Goal: Information Seeking & Learning: Learn about a topic

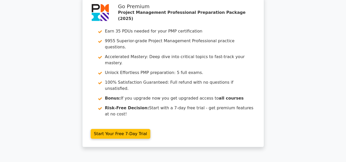
scroll to position [938, 0]
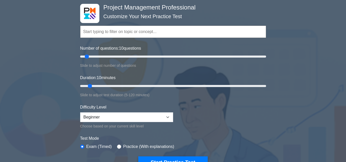
scroll to position [36, 0]
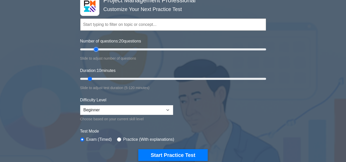
drag, startPoint x: 86, startPoint y: 48, endPoint x: 95, endPoint y: 48, distance: 8.7
type input "20"
click at [95, 48] on input "Number of questions: 20 questions" at bounding box center [173, 49] width 186 height 6
drag, startPoint x: 91, startPoint y: 79, endPoint x: 96, endPoint y: 79, distance: 4.4
type input "15"
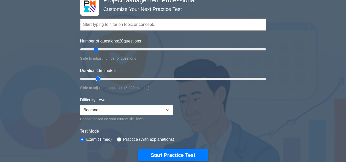
click at [96, 79] on input "Duration: 15 minutes" at bounding box center [173, 79] width 186 height 6
click at [157, 111] on select "Beginner Intermediate Expert" at bounding box center [126, 110] width 93 height 10
select select "expert"
click at [80, 105] on select "Beginner Intermediate Expert" at bounding box center [126, 110] width 93 height 10
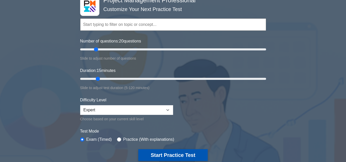
click at [167, 155] on button "Start Practice Test" at bounding box center [172, 155] width 69 height 12
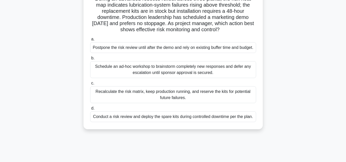
scroll to position [42, 0]
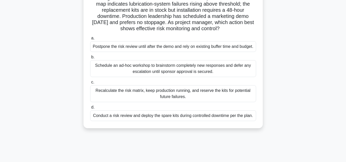
click at [169, 119] on div "Conduct a risk review and deploy the spare kits during controlled downtime per …" at bounding box center [173, 115] width 166 height 11
click at [90, 109] on input "d. Conduct a risk review and deploy the spare kits during controlled downtime p…" at bounding box center [90, 107] width 0 height 3
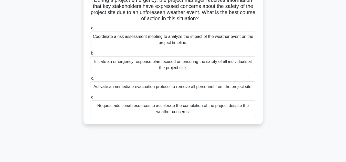
scroll to position [44, 0]
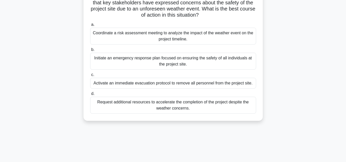
click at [162, 65] on div "Initiate an emergency response plan focused on ensuring the safety of all indiv…" at bounding box center [173, 61] width 166 height 17
click at [90, 51] on input "b. Initiate an emergency response plan focused on ensuring the safety of all in…" at bounding box center [90, 49] width 0 height 3
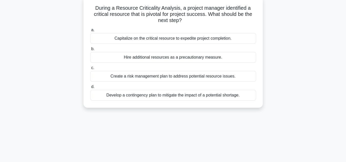
scroll to position [33, 0]
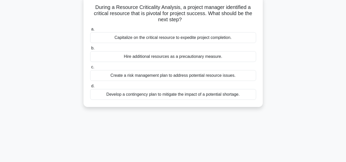
click at [209, 57] on div "Hire additional resources as a precautionary measure." at bounding box center [173, 56] width 166 height 11
click at [90, 50] on input "b. Hire additional resources as a precautionary measure." at bounding box center [90, 48] width 0 height 3
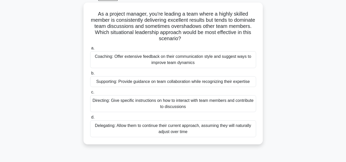
scroll to position [28, 0]
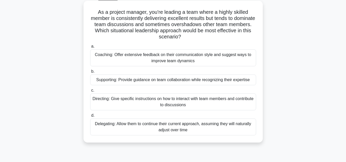
click at [196, 53] on div "Coaching: Offer extensive feedback on their communication style and suggest way…" at bounding box center [173, 57] width 166 height 17
click at [90, 48] on input "a. Coaching: Offer extensive feedback on their communication style and suggest …" at bounding box center [90, 46] width 0 height 3
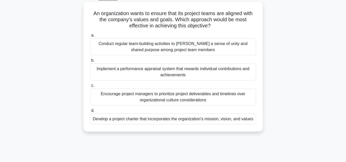
scroll to position [28, 0]
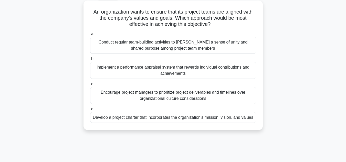
click at [194, 48] on div "Conduct regular team-building activities to foster a sense of unity and shared …" at bounding box center [173, 45] width 166 height 17
click at [90, 36] on input "a. Conduct regular team-building activities to foster a sense of unity and shar…" at bounding box center [90, 33] width 0 height 3
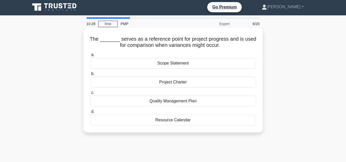
scroll to position [0, 0]
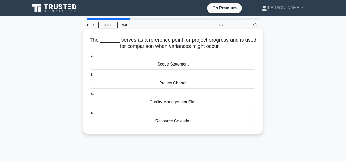
click at [175, 84] on div "Project Charter" at bounding box center [173, 83] width 166 height 11
click at [90, 77] on input "b. Project Charter" at bounding box center [90, 74] width 0 height 3
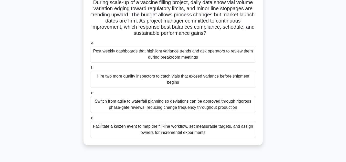
scroll to position [44, 0]
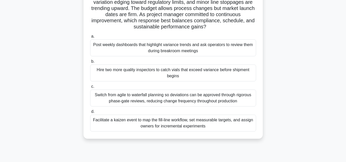
click at [199, 120] on div "Facilitate a kaizen event to map the fill-line workflow, set measurable targets…" at bounding box center [173, 123] width 166 height 17
click at [90, 113] on input "d. Facilitate a kaizen event to map the fill-line workflow, set measurable targ…" at bounding box center [90, 111] width 0 height 3
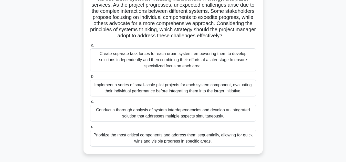
scroll to position [49, 0]
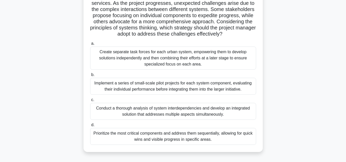
click at [168, 84] on div "Implement a series of small-scale pilot projects for each system component, eva…" at bounding box center [173, 86] width 166 height 17
click at [90, 77] on input "b. Implement a series of small-scale pilot projects for each system component, …" at bounding box center [90, 74] width 0 height 3
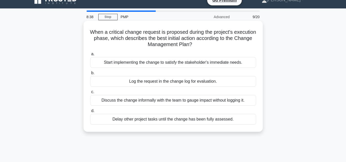
scroll to position [0, 0]
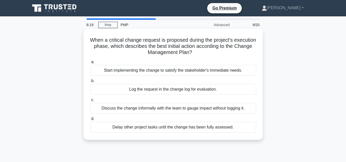
click at [205, 91] on div "Log the request in the change log for evaluation." at bounding box center [173, 89] width 166 height 11
click at [90, 83] on input "b. Log the request in the change log for evaluation." at bounding box center [90, 80] width 0 height 3
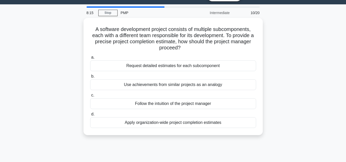
scroll to position [18, 0]
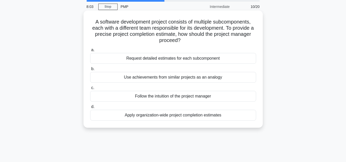
click at [169, 59] on div "Request detailed estimates for each subcomponent" at bounding box center [173, 58] width 166 height 11
click at [90, 52] on input "a. Request detailed estimates for each subcomponent" at bounding box center [90, 49] width 0 height 3
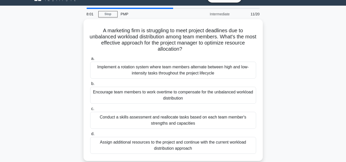
scroll to position [11, 0]
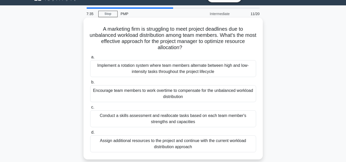
click at [200, 120] on div "Conduct a skills assessment and reallocate tasks based on each team member's st…" at bounding box center [173, 118] width 166 height 17
click at [90, 109] on input "c. Conduct a skills assessment and reallocate tasks based on each team member's…" at bounding box center [90, 107] width 0 height 3
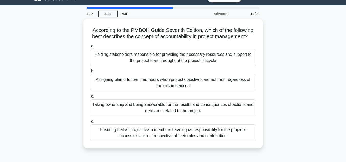
scroll to position [0, 0]
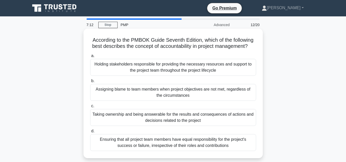
click at [179, 121] on div "Taking ownership and being answerable for the results and consequences of actio…" at bounding box center [173, 117] width 166 height 17
click at [90, 108] on input "c. Taking ownership and being answerable for the results and consequences of ac…" at bounding box center [90, 105] width 0 height 3
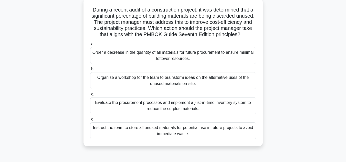
scroll to position [32, 0]
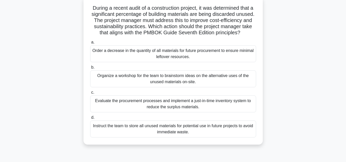
click at [198, 109] on div "Evaluate the procurement processes and implement a just-in-time inventory syste…" at bounding box center [173, 104] width 166 height 17
click at [90, 94] on input "c. Evaluate the procurement processes and implement a just-in-time inventory sy…" at bounding box center [90, 92] width 0 height 3
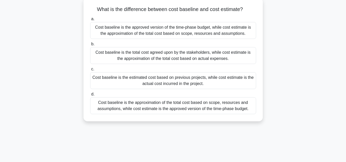
scroll to position [0, 0]
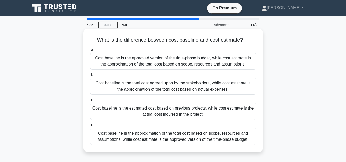
click at [182, 133] on div "Cost baseline is the approximation of the total cost based on scope, resources …" at bounding box center [173, 136] width 166 height 17
click at [90, 127] on input "d. Cost baseline is the approximation of the total cost based on scope, resourc…" at bounding box center [90, 124] width 0 height 3
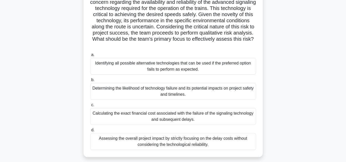
scroll to position [74, 0]
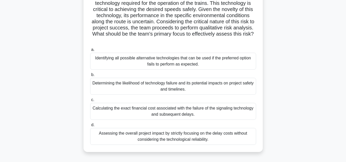
click at [156, 57] on div "Identifying all possible alternative technologies that can be used if the prefe…" at bounding box center [173, 61] width 166 height 17
click at [90, 51] on input "a. Identifying all possible alternative technologies that can be used if the pr…" at bounding box center [90, 49] width 0 height 3
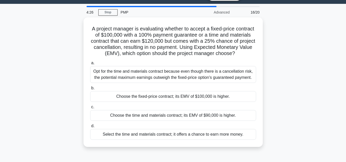
scroll to position [19, 0]
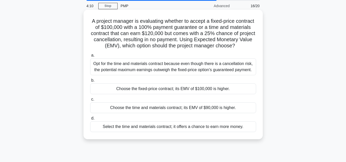
click at [168, 93] on div "Choose the fixed-price contract; its EMV of $100,000 is higher." at bounding box center [173, 88] width 166 height 11
click at [90, 82] on input "b. Choose the fixed-price contract; its EMV of $100,000 is higher." at bounding box center [90, 80] width 0 height 3
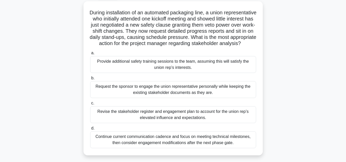
scroll to position [29, 0]
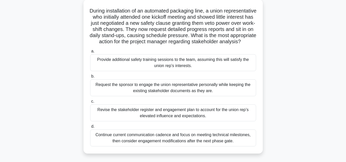
click at [220, 146] on div "Continue current communication cadence and focus on meeting technical milestone…" at bounding box center [173, 138] width 166 height 17
click at [90, 128] on input "d. Continue current communication cadence and focus on meeting technical milest…" at bounding box center [90, 126] width 0 height 3
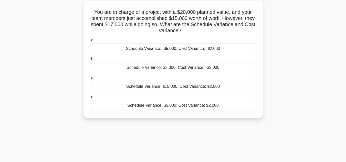
scroll to position [0, 0]
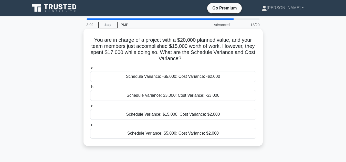
click at [207, 94] on div "Schedule Variance: $3,000; Cost Variance: -$3,000" at bounding box center [173, 95] width 166 height 11
click at [90, 89] on input "b. Schedule Variance: $3,000; Cost Variance: -$3,000" at bounding box center [90, 87] width 0 height 3
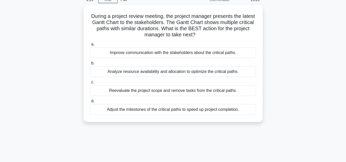
scroll to position [25, 0]
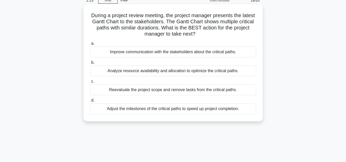
click at [212, 67] on div "Analyze resource availability and allocation to optimize the critical paths." at bounding box center [173, 71] width 166 height 11
click at [90, 64] on input "b. Analyze resource availability and allocation to optimize the critical paths." at bounding box center [90, 62] width 0 height 3
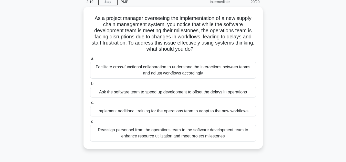
scroll to position [26, 0]
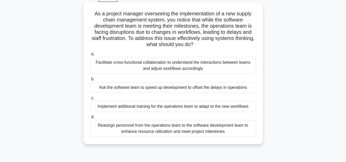
click at [168, 72] on div "Facilitate cross-functional collaboration to understand the interactions betwee…" at bounding box center [173, 65] width 166 height 17
click at [90, 56] on input "a. Facilitate cross-functional collaboration to understand the interactions bet…" at bounding box center [90, 53] width 0 height 3
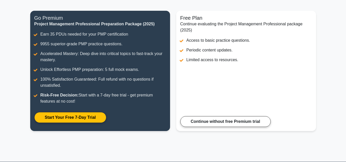
scroll to position [59, 0]
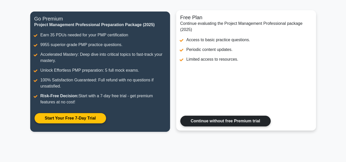
click at [223, 120] on link "Continue without free Premium trial" at bounding box center [225, 121] width 90 height 11
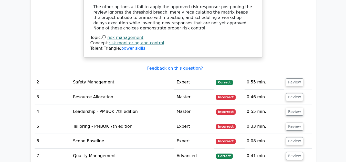
scroll to position [769, 0]
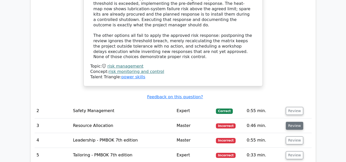
click at [292, 122] on button "Review" at bounding box center [294, 126] width 17 height 8
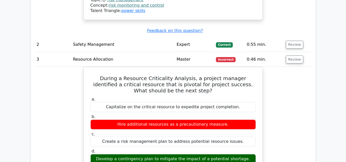
scroll to position [834, 0]
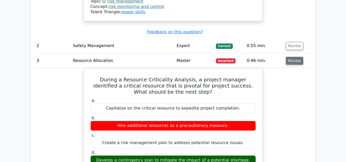
click at [291, 57] on button "Review" at bounding box center [294, 61] width 17 height 8
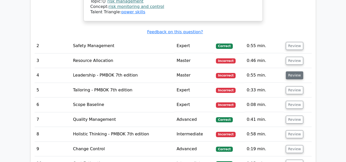
click at [293, 71] on button "Review" at bounding box center [294, 75] width 17 height 8
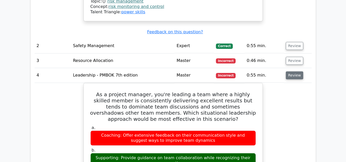
click at [290, 71] on button "Review" at bounding box center [294, 75] width 17 height 8
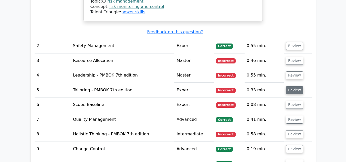
click at [290, 86] on button "Review" at bounding box center [294, 90] width 17 height 8
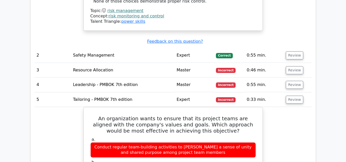
scroll to position [832, 0]
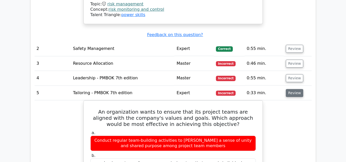
click at [295, 89] on button "Review" at bounding box center [294, 93] width 17 height 8
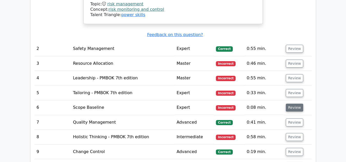
click at [295, 104] on button "Review" at bounding box center [294, 108] width 17 height 8
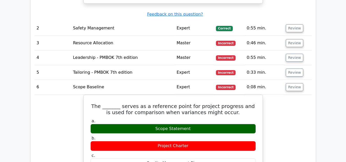
scroll to position [861, 0]
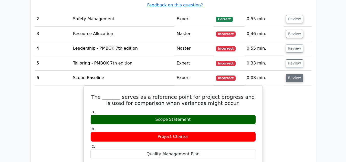
click at [289, 74] on button "Review" at bounding box center [294, 78] width 17 height 8
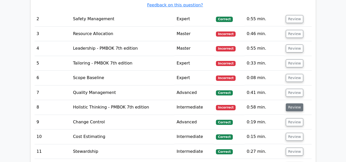
click at [293, 103] on button "Review" at bounding box center [294, 107] width 17 height 8
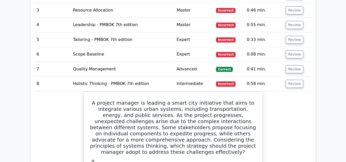
scroll to position [845, 0]
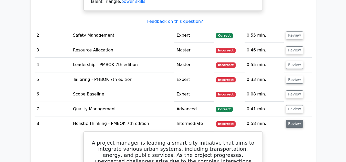
click at [293, 120] on button "Review" at bounding box center [294, 124] width 17 height 8
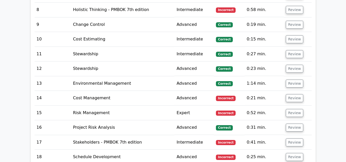
scroll to position [965, 0]
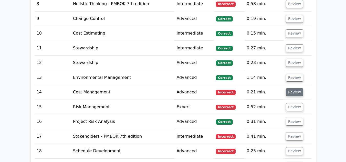
click at [297, 88] on button "Review" at bounding box center [294, 92] width 17 height 8
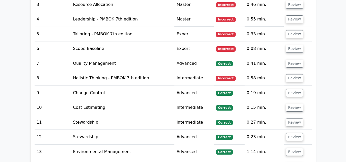
scroll to position [876, 0]
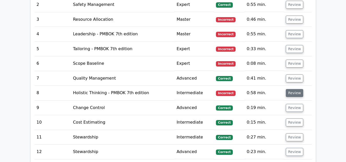
click at [299, 89] on button "Review" at bounding box center [294, 93] width 17 height 8
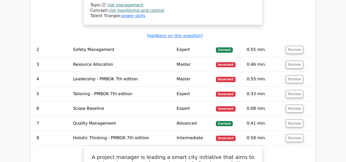
scroll to position [822, 0]
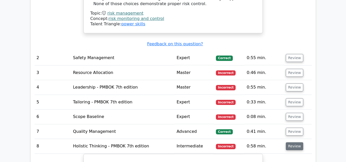
click at [294, 142] on button "Review" at bounding box center [294, 146] width 17 height 8
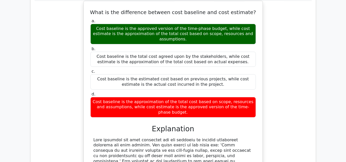
scroll to position [928, 0]
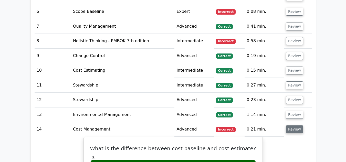
click at [299, 125] on button "Review" at bounding box center [294, 129] width 17 height 8
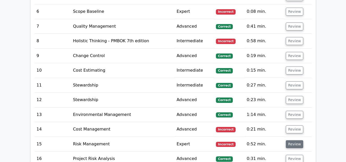
click at [294, 140] on button "Review" at bounding box center [294, 144] width 17 height 8
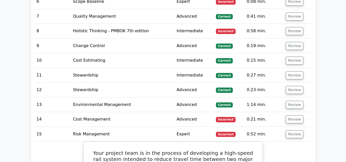
scroll to position [950, 0]
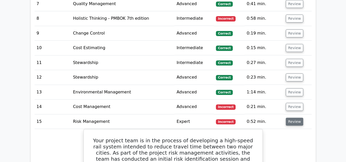
click at [291, 118] on button "Review" at bounding box center [294, 122] width 17 height 8
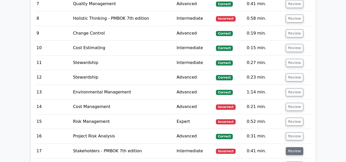
click at [298, 147] on button "Review" at bounding box center [294, 151] width 17 height 8
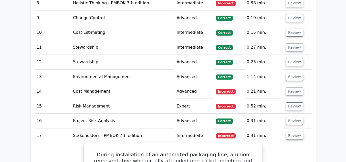
scroll to position [961, 0]
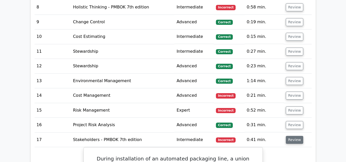
click at [297, 136] on button "Review" at bounding box center [294, 140] width 17 height 8
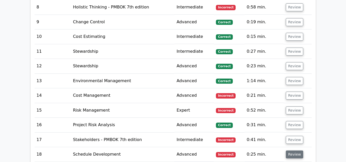
click at [294, 151] on button "Review" at bounding box center [294, 155] width 17 height 8
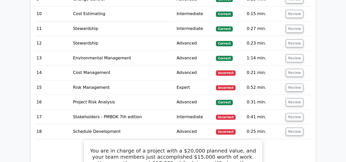
scroll to position [978, 0]
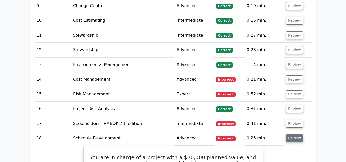
click at [297, 134] on button "Review" at bounding box center [294, 138] width 17 height 8
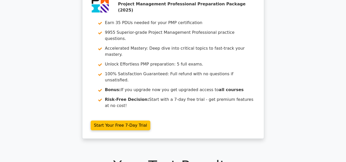
scroll to position [0, 0]
